Goal: Information Seeking & Learning: Learn about a topic

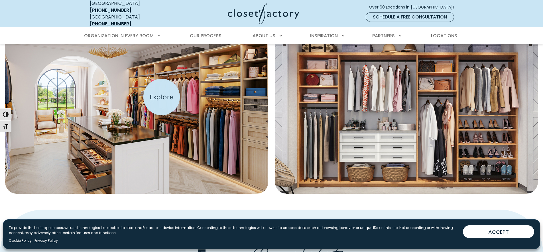
scroll to position [274, 0]
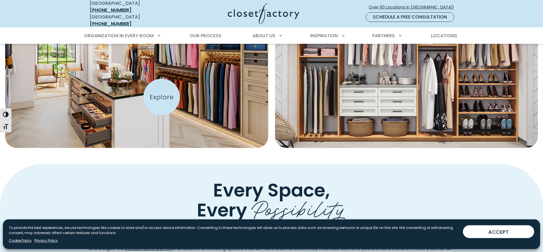
click at [162, 97] on img "Featured Images" at bounding box center [136, 62] width 289 height 190
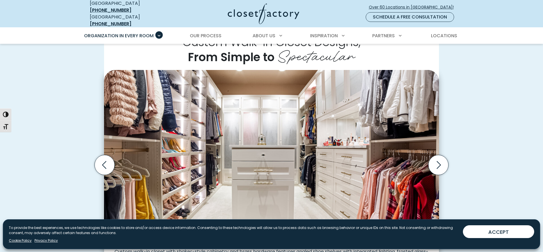
scroll to position [199, 0]
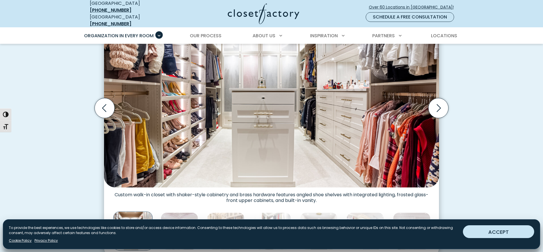
click at [493, 227] on button "ACCEPT" at bounding box center [498, 232] width 71 height 13
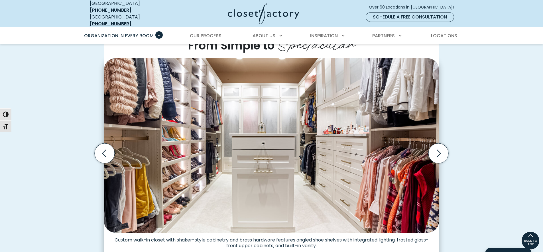
scroll to position [142, 0]
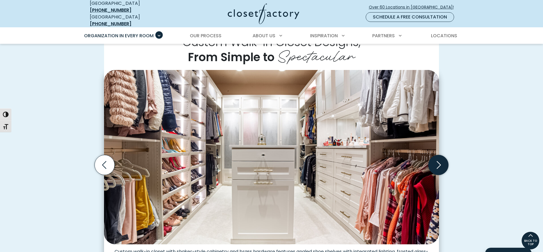
click at [440, 164] on icon "Next slide" at bounding box center [438, 165] width 20 height 20
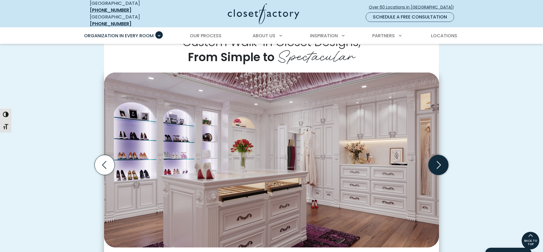
click at [439, 162] on icon "Next slide" at bounding box center [438, 166] width 4 height 8
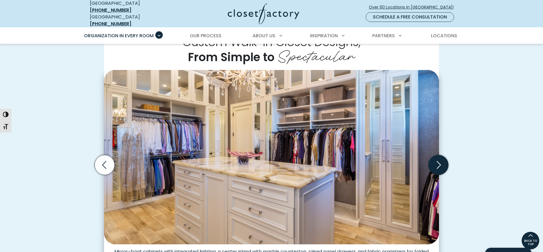
click at [439, 161] on icon "Next slide" at bounding box center [438, 165] width 20 height 20
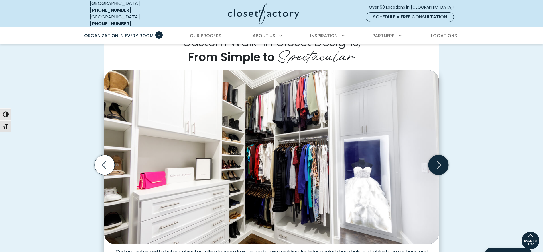
click at [439, 161] on icon "Next slide" at bounding box center [438, 165] width 20 height 20
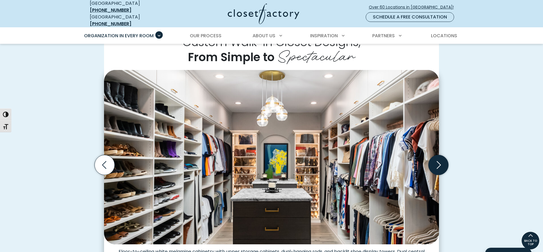
click at [439, 161] on icon "Next slide" at bounding box center [438, 165] width 20 height 20
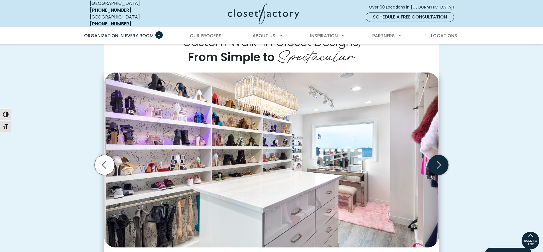
click at [439, 162] on icon "Next slide" at bounding box center [438, 165] width 20 height 20
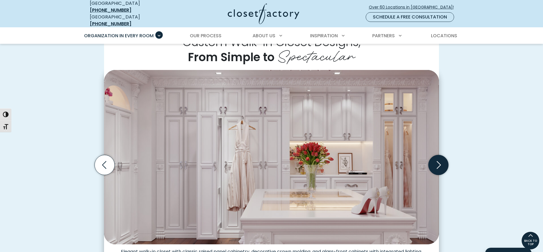
click at [439, 162] on icon "Next slide" at bounding box center [438, 165] width 25 height 25
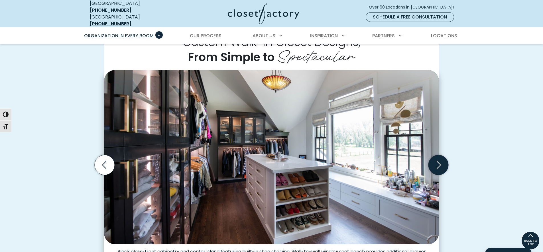
click at [439, 164] on icon "Next slide" at bounding box center [438, 165] width 20 height 20
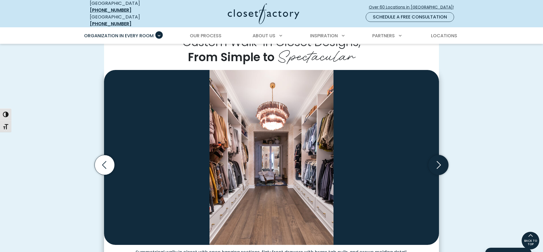
click at [439, 164] on icon "Next slide" at bounding box center [438, 165] width 20 height 20
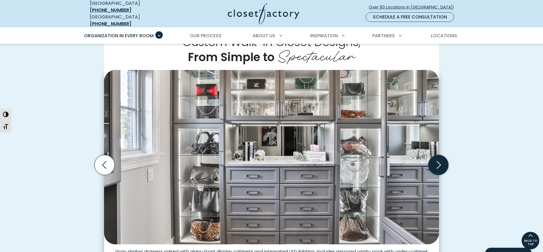
click at [439, 164] on icon "Next slide" at bounding box center [438, 165] width 20 height 20
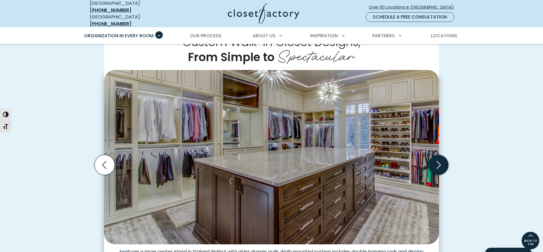
click at [439, 162] on icon "Next slide" at bounding box center [438, 165] width 20 height 20
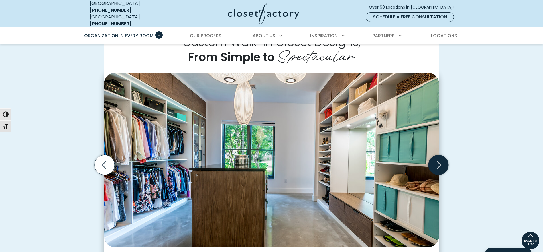
click at [439, 162] on icon "Next slide" at bounding box center [438, 165] width 20 height 20
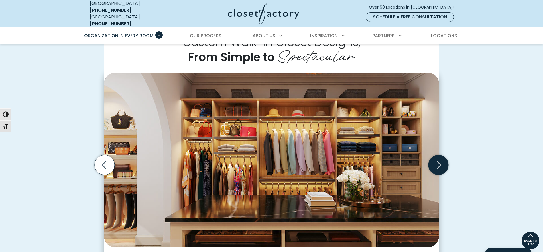
click at [439, 162] on icon "Next slide" at bounding box center [438, 165] width 20 height 20
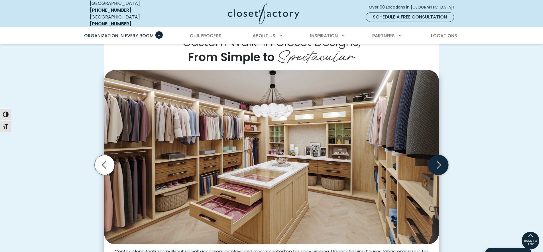
click at [439, 162] on icon "Next slide" at bounding box center [438, 165] width 20 height 20
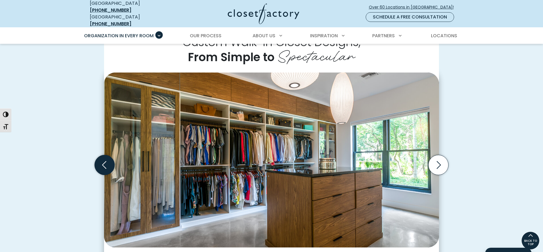
click at [108, 163] on icon "Previous slide" at bounding box center [105, 165] width 20 height 20
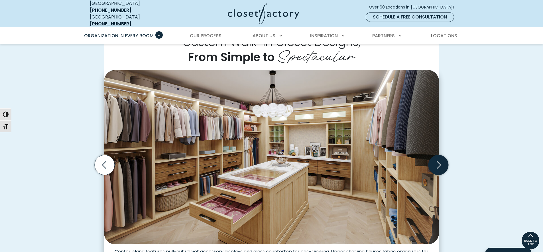
click at [437, 162] on icon "Next slide" at bounding box center [438, 165] width 20 height 20
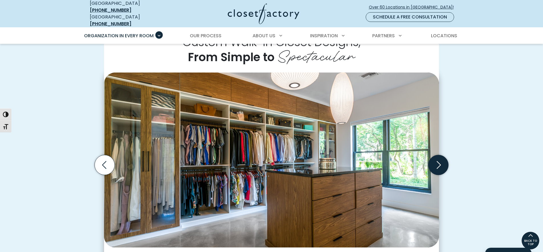
click at [440, 164] on icon "Next slide" at bounding box center [438, 165] width 20 height 20
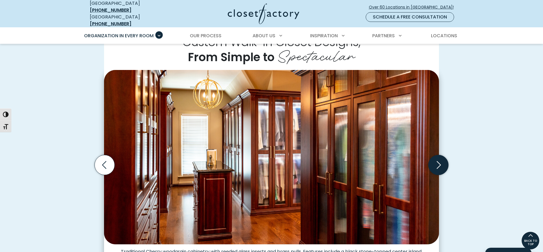
click at [441, 161] on icon "Next slide" at bounding box center [438, 165] width 20 height 20
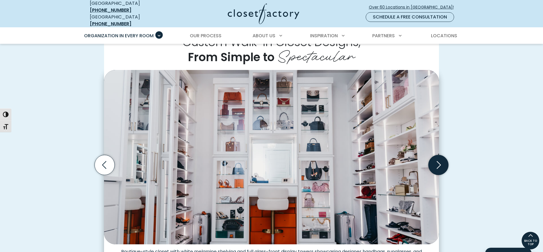
click at [441, 161] on icon "Next slide" at bounding box center [438, 165] width 20 height 20
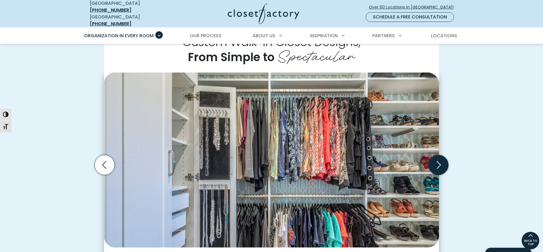
click at [441, 161] on icon "Next slide" at bounding box center [438, 165] width 20 height 20
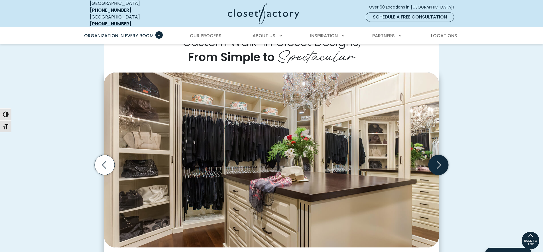
click at [441, 161] on icon "Next slide" at bounding box center [438, 165] width 20 height 20
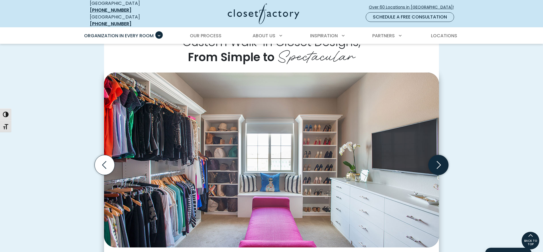
click at [441, 161] on icon "Next slide" at bounding box center [438, 165] width 20 height 20
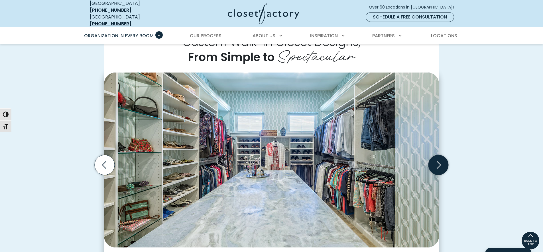
click at [441, 162] on icon "Next slide" at bounding box center [438, 165] width 20 height 20
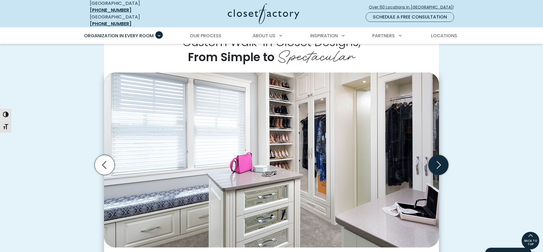
click at [440, 162] on icon "Next slide" at bounding box center [438, 166] width 4 height 8
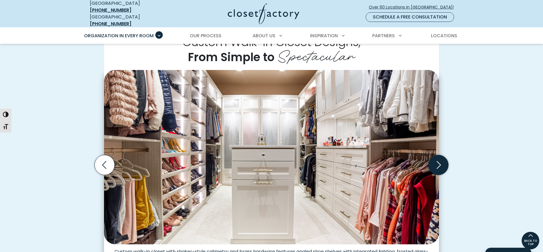
click at [438, 164] on icon "Next slide" at bounding box center [438, 166] width 4 height 8
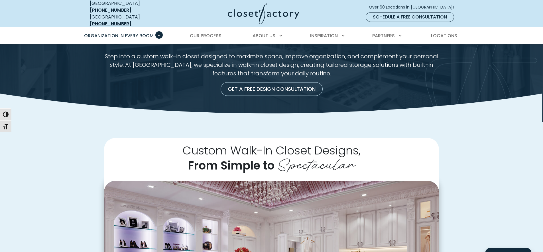
scroll to position [0, 0]
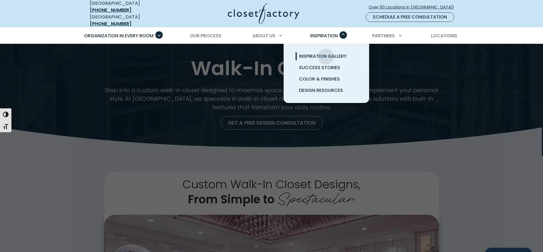
click at [326, 53] on span "Inspiration Gallery" at bounding box center [323, 56] width 48 height 7
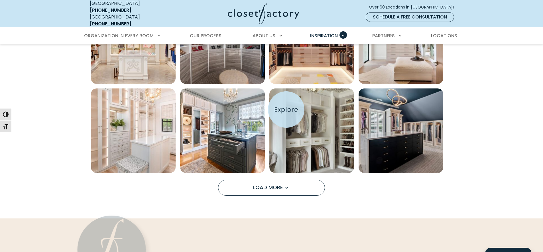
scroll to position [427, 0]
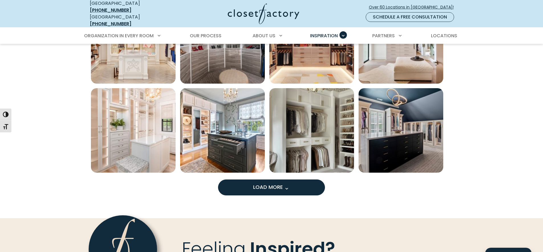
click at [285, 185] on span "Load more inspiration gallery images" at bounding box center [286, 188] width 7 height 7
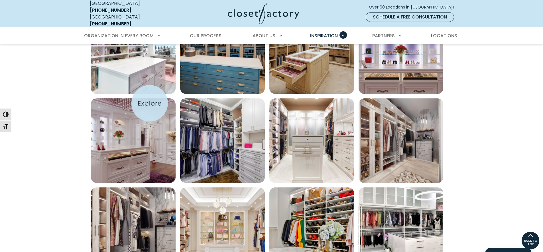
scroll to position [684, 0]
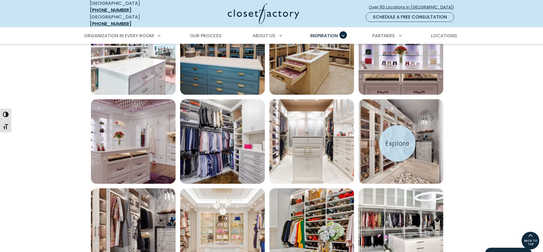
click at [397, 144] on img "Open inspiration gallery to preview enlarged image" at bounding box center [400, 141] width 85 height 85
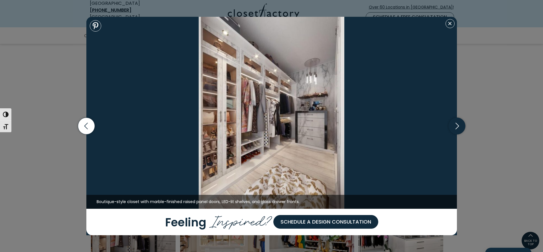
click at [458, 129] on icon "button" at bounding box center [456, 126] width 17 height 17
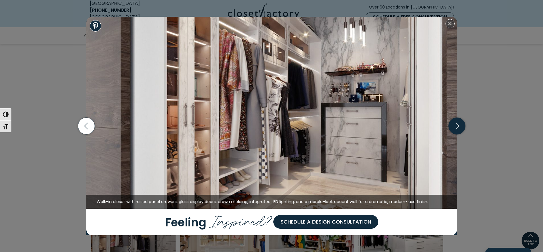
click at [458, 129] on icon "button" at bounding box center [456, 126] width 17 height 17
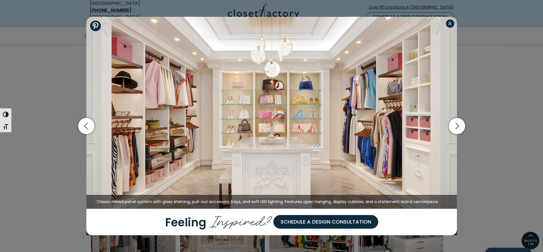
click at [450, 23] on button "Close modal" at bounding box center [449, 23] width 9 height 9
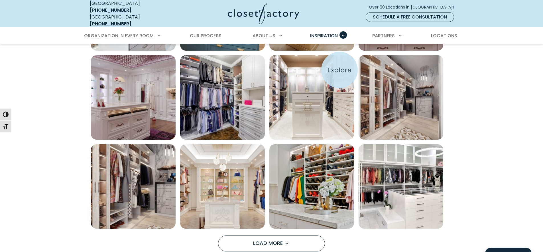
scroll to position [741, 0]
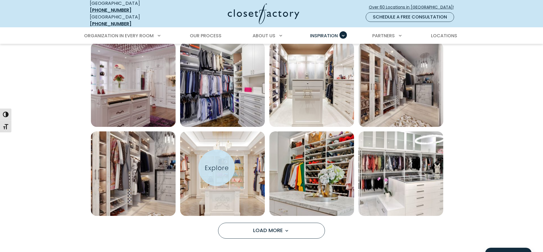
click at [217, 168] on img "Open inspiration gallery to preview enlarged image" at bounding box center [222, 174] width 85 height 85
